Goal: Check status

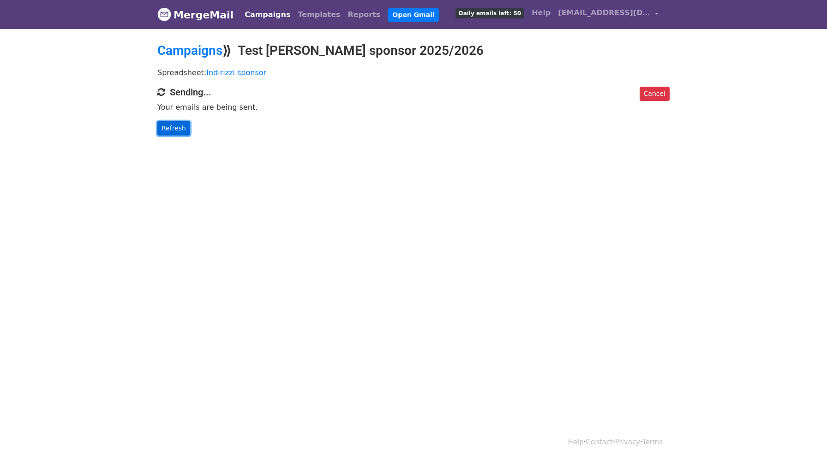
click at [179, 131] on link "Refresh" at bounding box center [173, 128] width 33 height 14
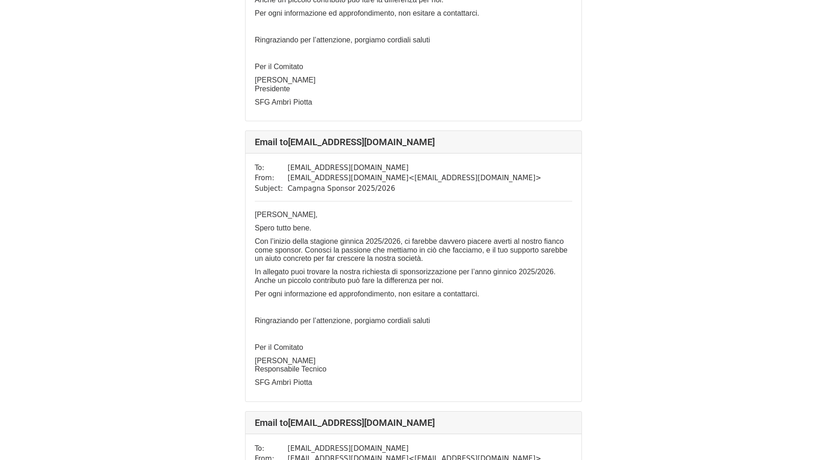
scroll to position [2719, 0]
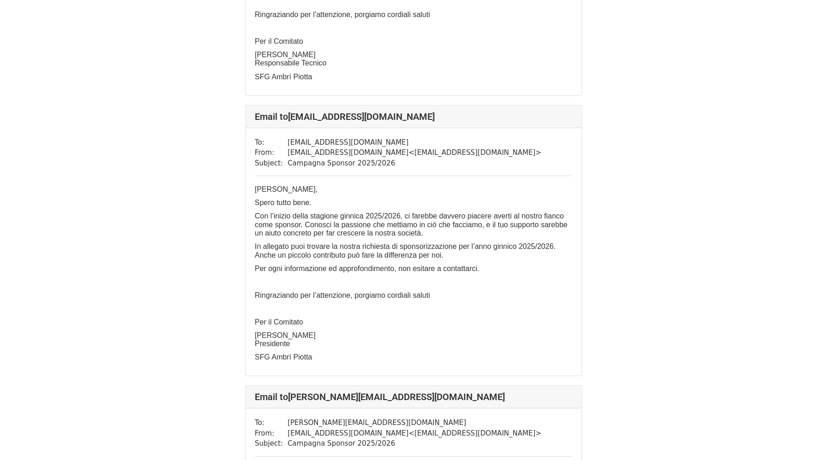
scroll to position [4450, 0]
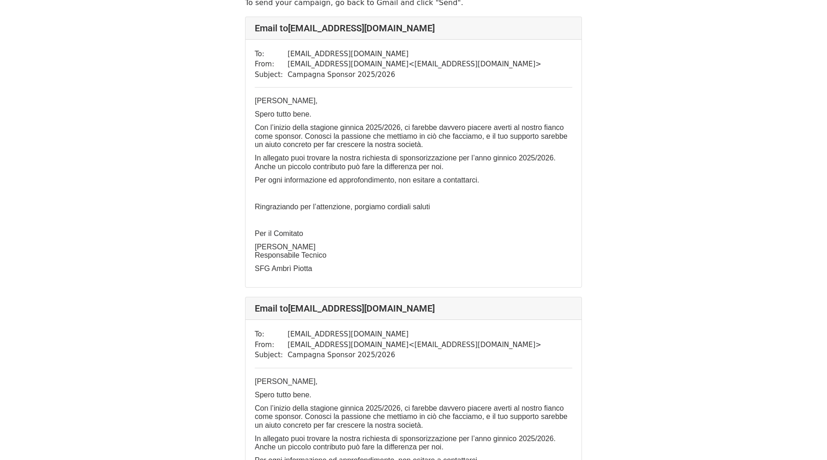
scroll to position [48, 0]
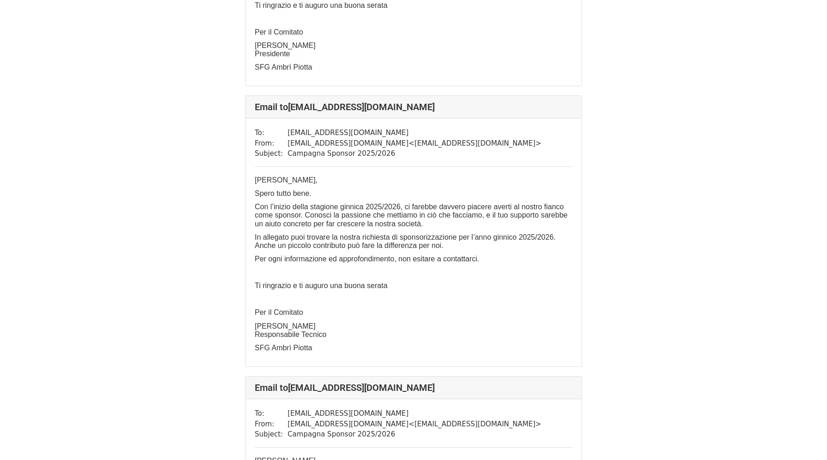
scroll to position [537, 0]
